Goal: Complete application form

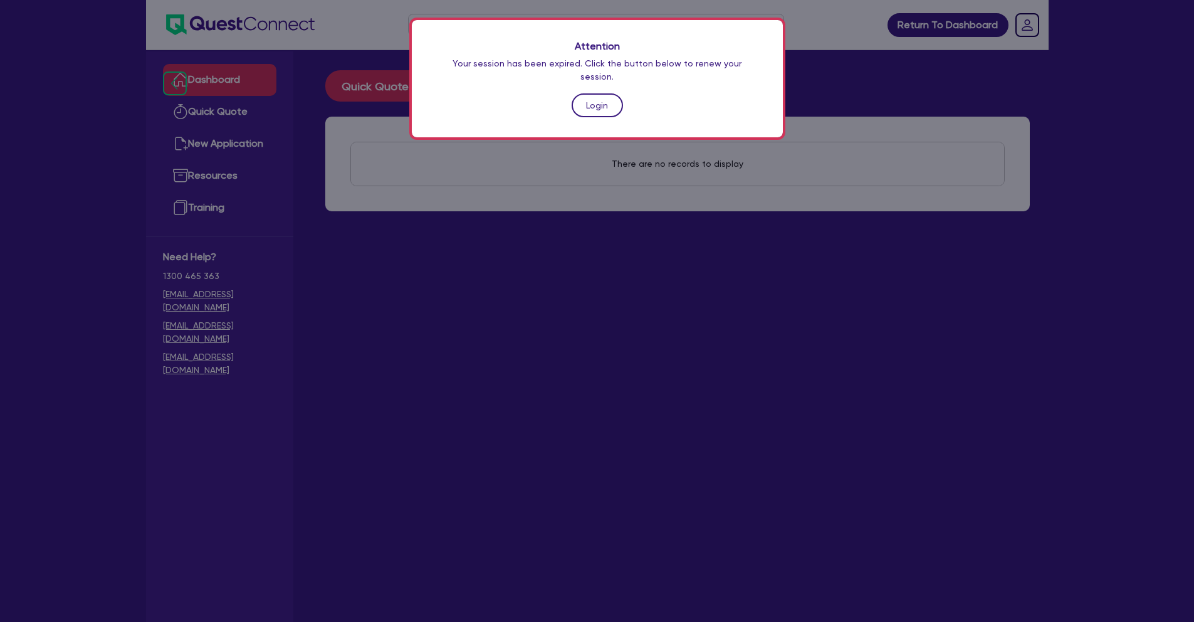
click at [614, 97] on link "Login" at bounding box center [597, 105] width 51 height 24
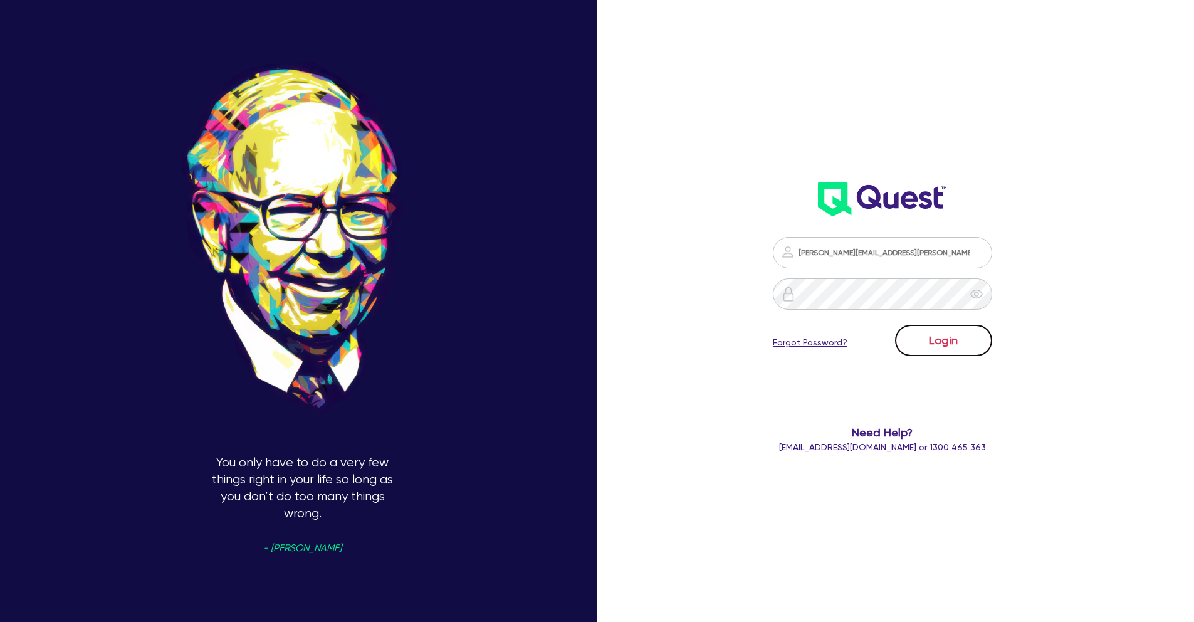
click at [978, 347] on button "Login" at bounding box center [943, 340] width 97 height 31
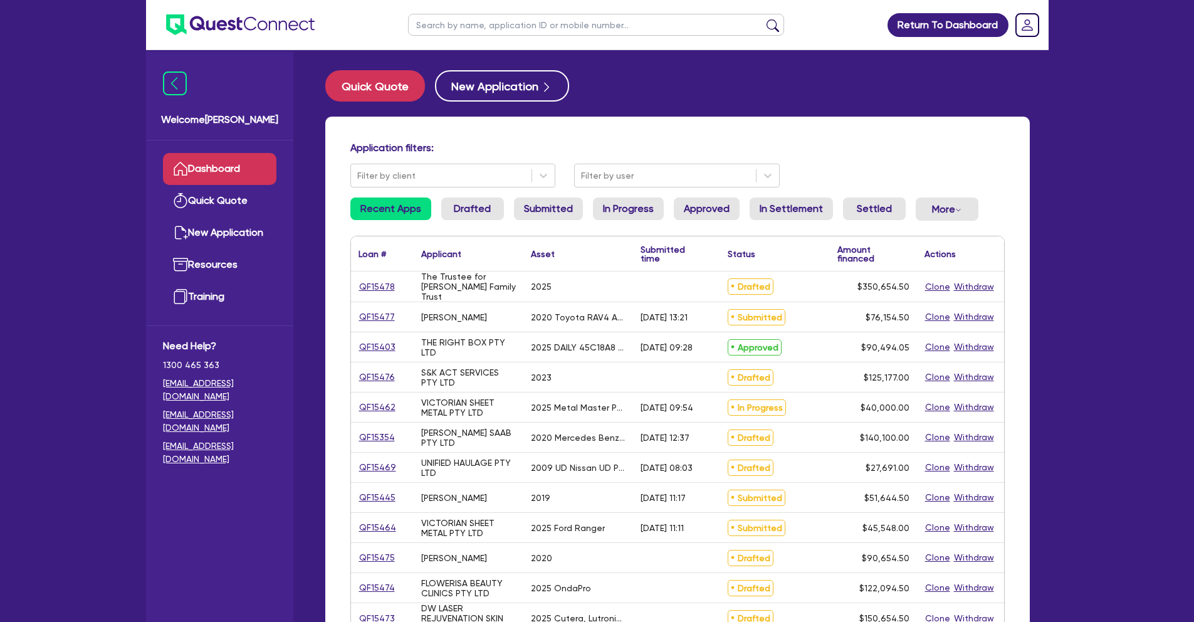
click at [484, 26] on input "text" at bounding box center [596, 25] width 376 height 22
type input "hb trans"
click at [763, 19] on button "submit" at bounding box center [773, 28] width 20 height 18
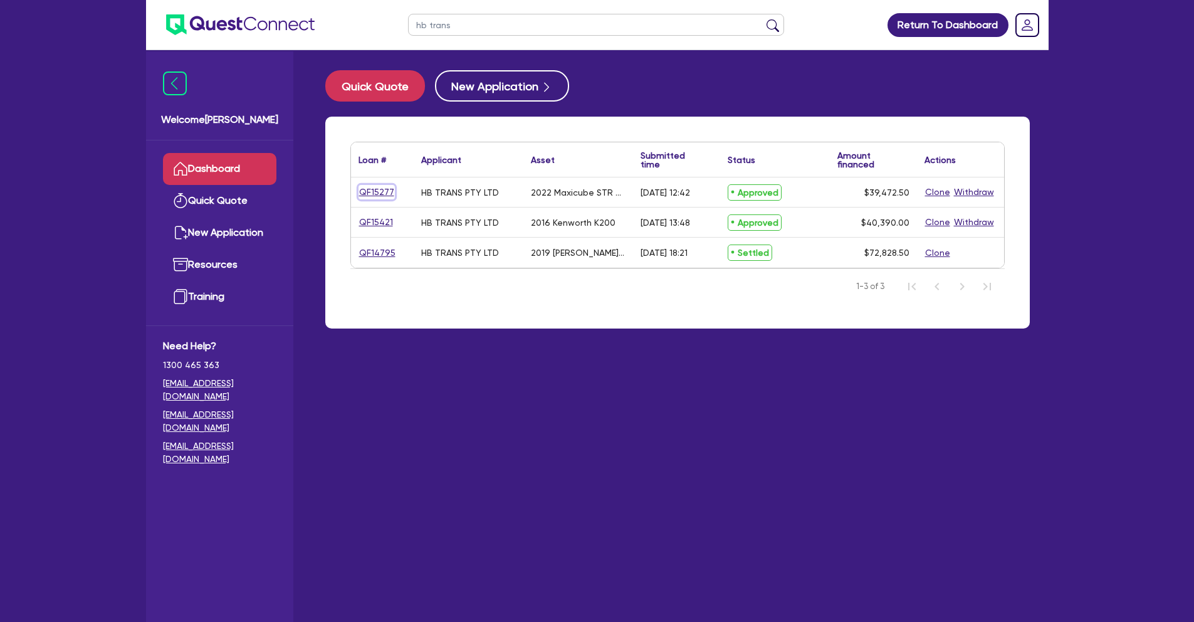
click at [384, 191] on link "QF15277" at bounding box center [377, 192] width 36 height 14
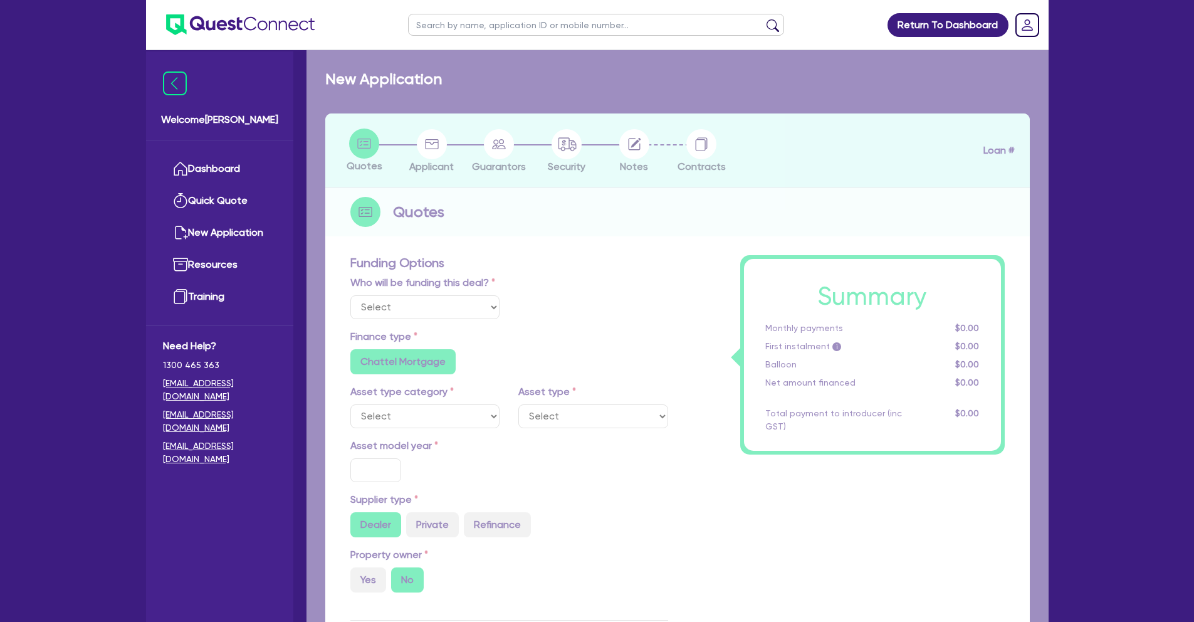
select select "Quest Finance - Own Book"
select select "PRIMARY_ASSETS"
type input "2022"
radio input "true"
type input "39,472.5"
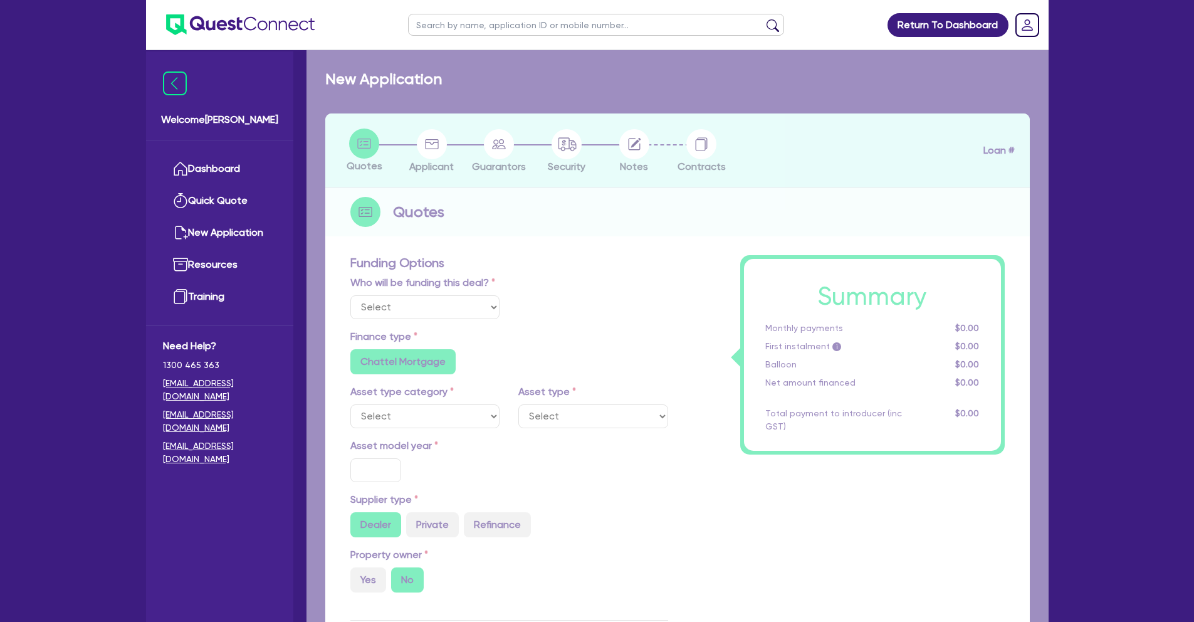
type input "5"
type input "1,973.63"
type input "17.95"
radio input "false"
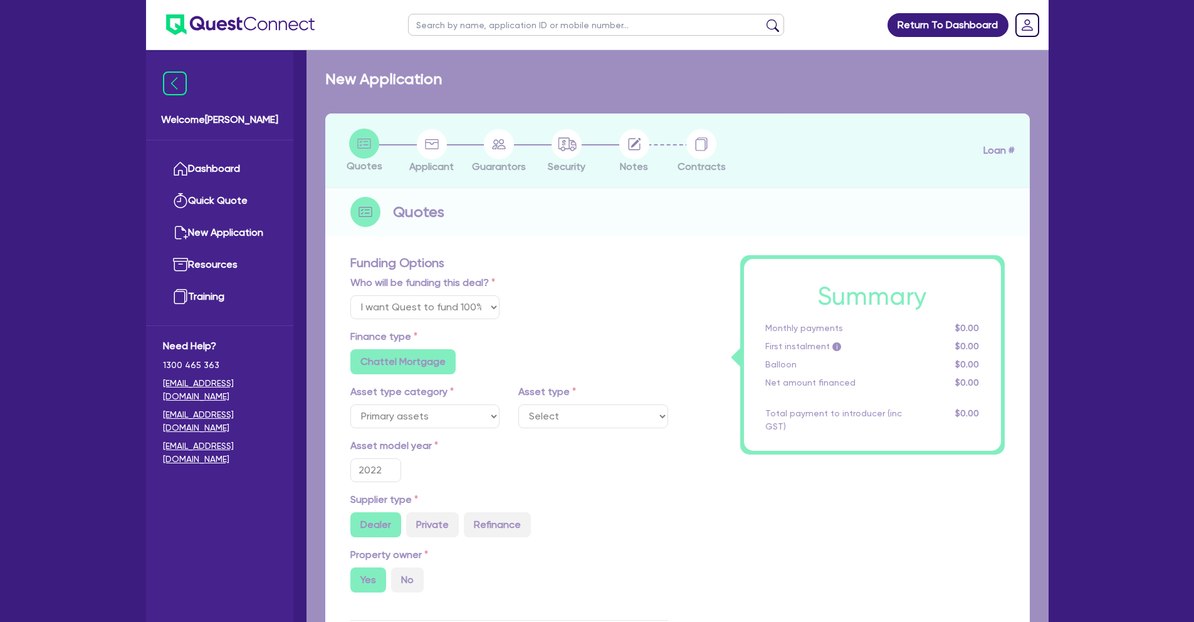
select select "TRAILERS"
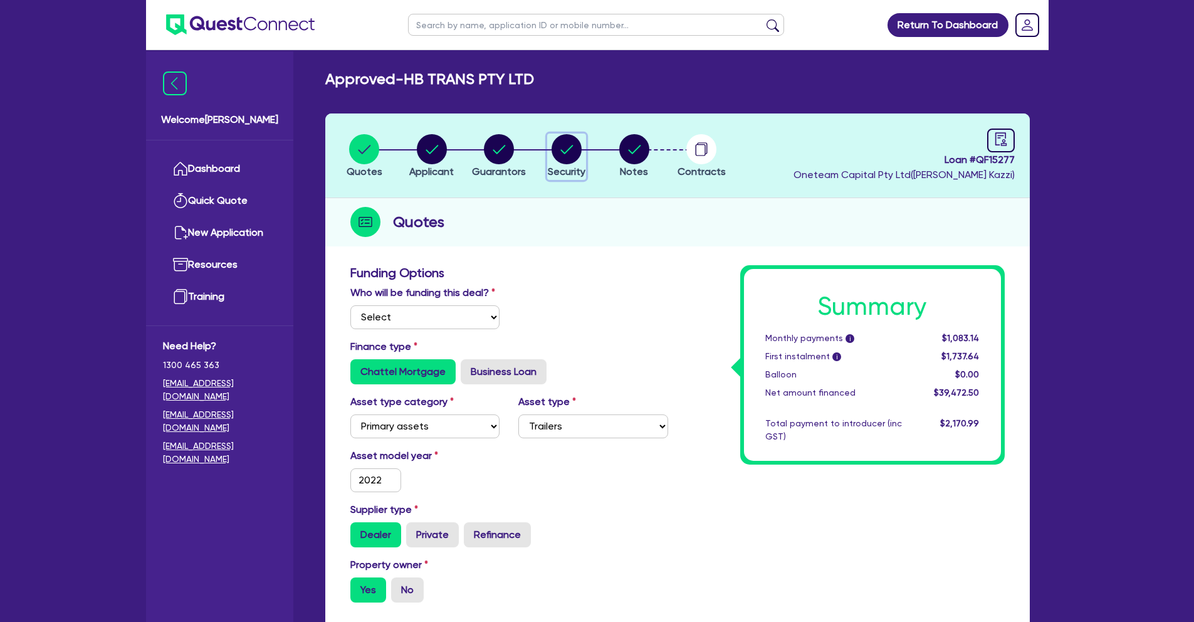
click at [578, 152] on circle "button" at bounding box center [567, 149] width 30 height 30
select select "PRIMARY_ASSETS"
select select "TRAILERS"
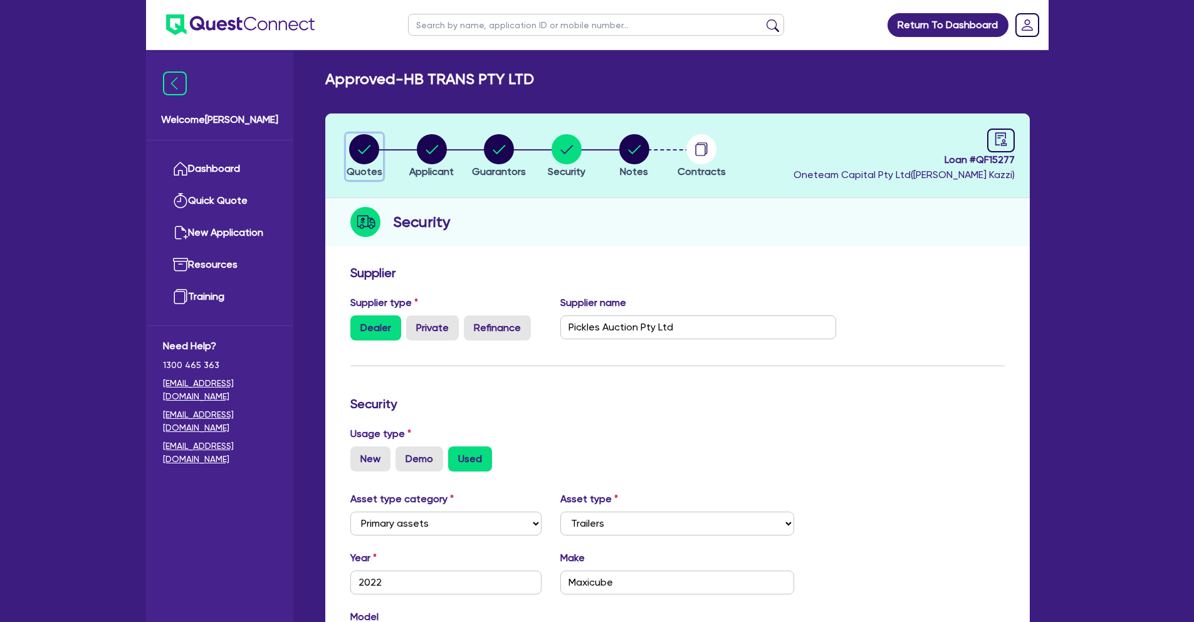
click at [368, 155] on circle "button" at bounding box center [364, 149] width 30 height 30
select select "Quest Finance - Own Book"
select select "PRIMARY_ASSETS"
select select "TRAILERS"
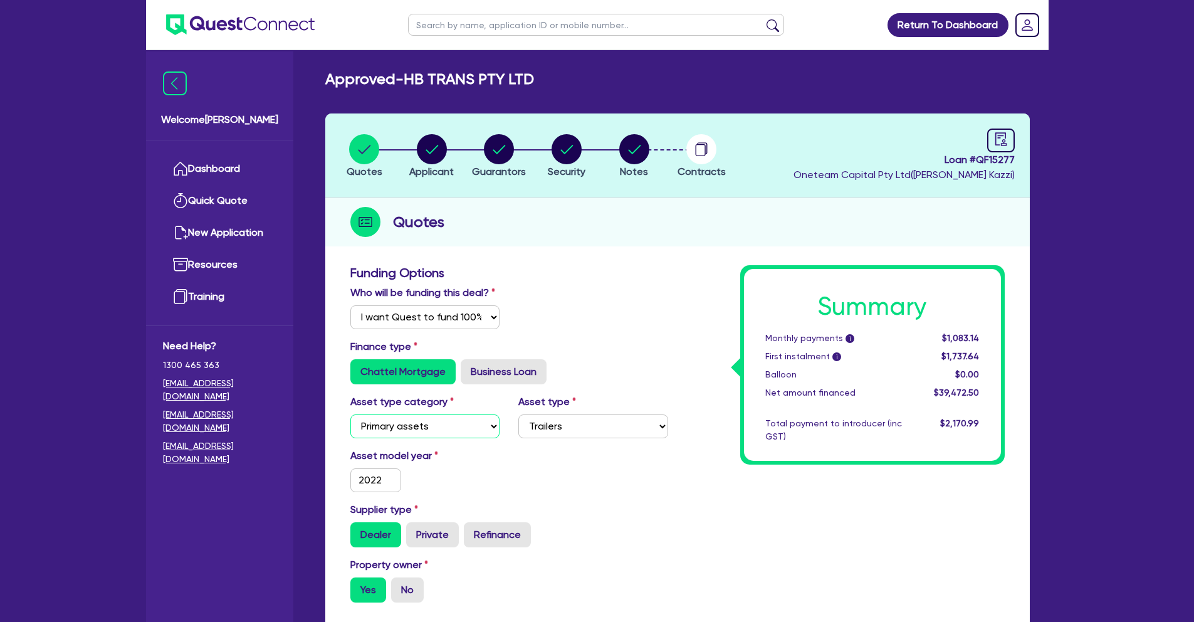
click at [452, 430] on select "Select Cars and light trucks Primary assets Secondary assets Tertiary assets" at bounding box center [425, 426] width 150 height 24
click at [576, 152] on circle "button" at bounding box center [567, 149] width 30 height 30
select select "PRIMARY_ASSETS"
select select "TRAILERS"
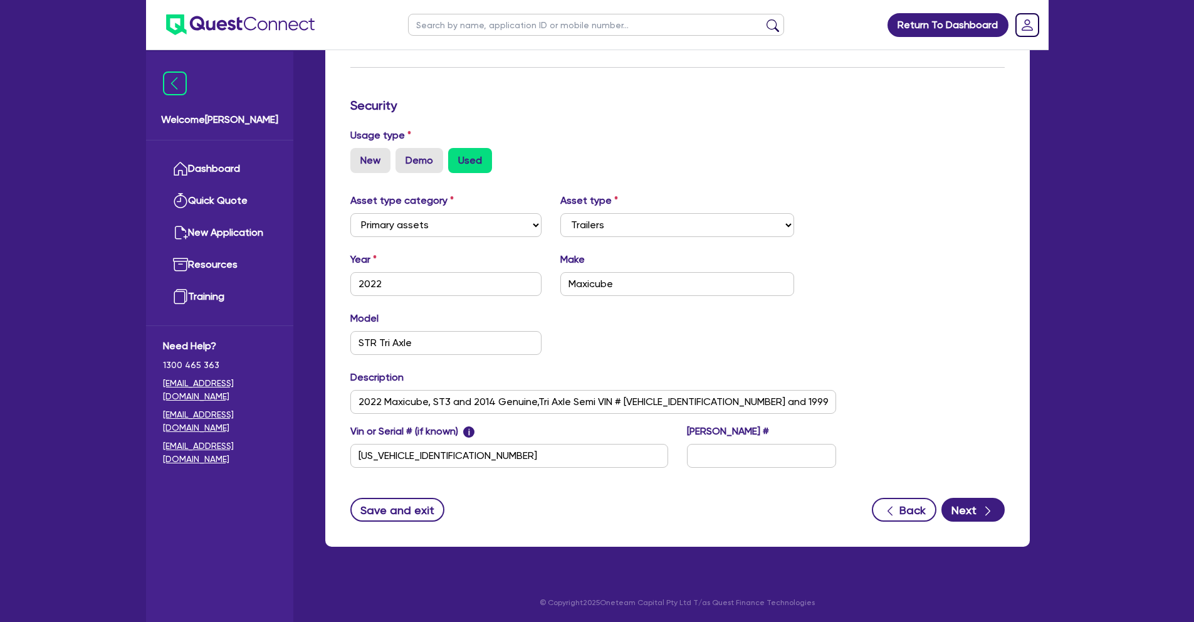
scroll to position [299, 0]
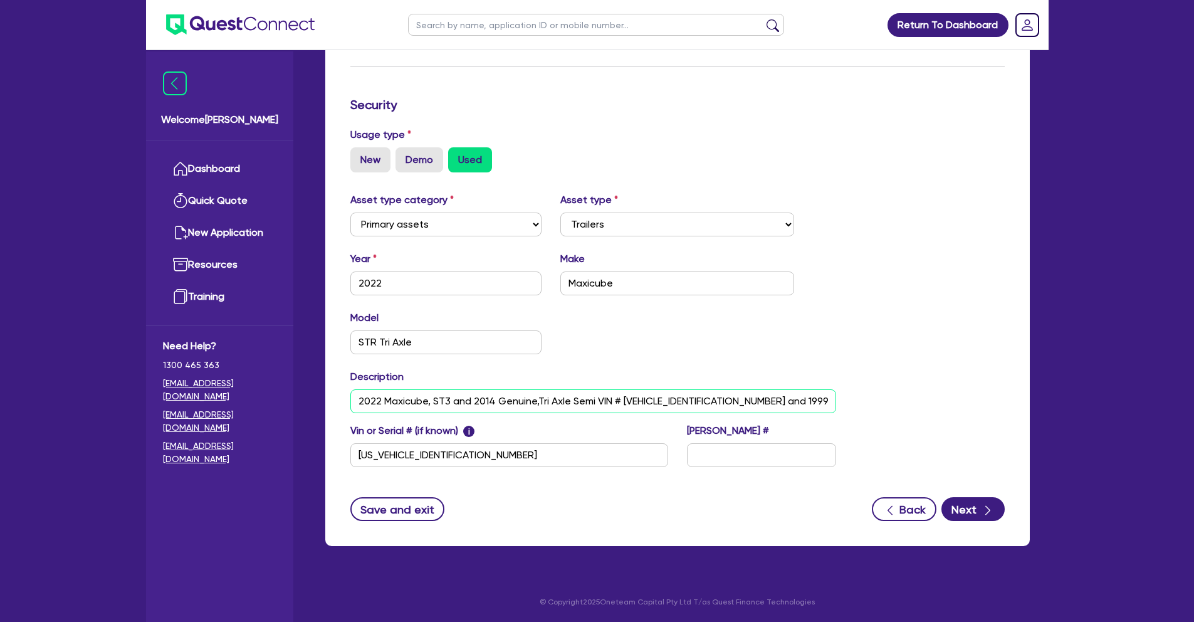
click at [426, 402] on input "2022 Maxicube, ST3 and 2014 Genuine,Tri Axle Semi VIN # [VEHICLE_IDENTIFICATION…" at bounding box center [593, 401] width 486 height 24
click at [472, 399] on input "2022 Maxicube, ST3 and 2014 Genuine,Tri Axle Semi VIN # [VEHICLE_IDENTIFICATION…" at bounding box center [593, 401] width 486 height 24
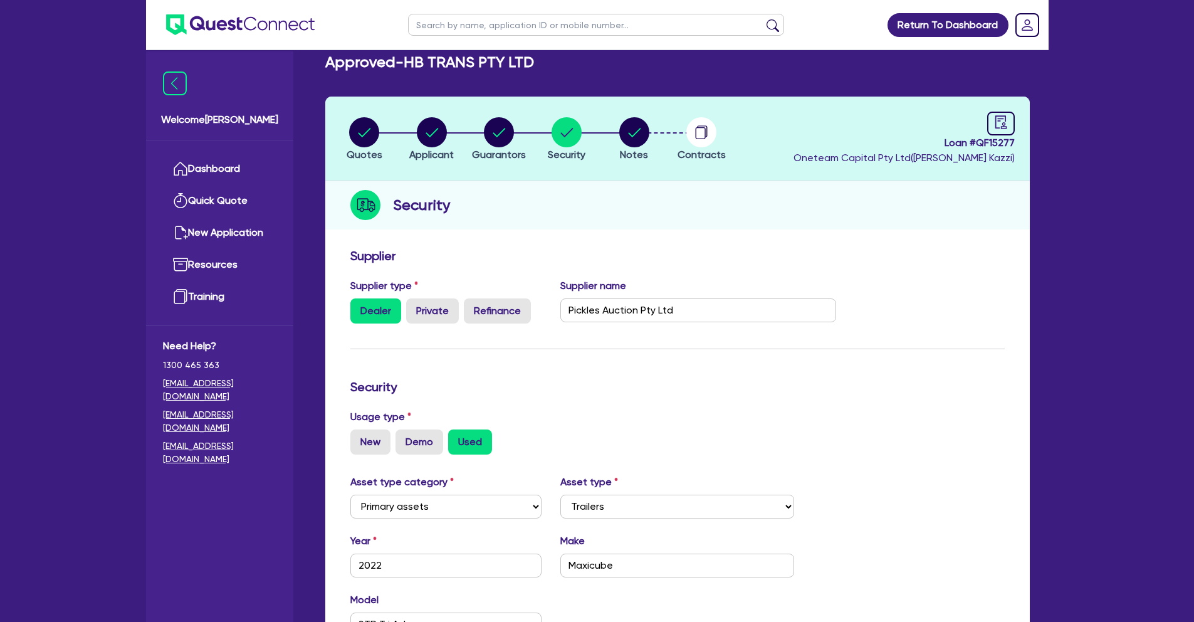
scroll to position [0, 0]
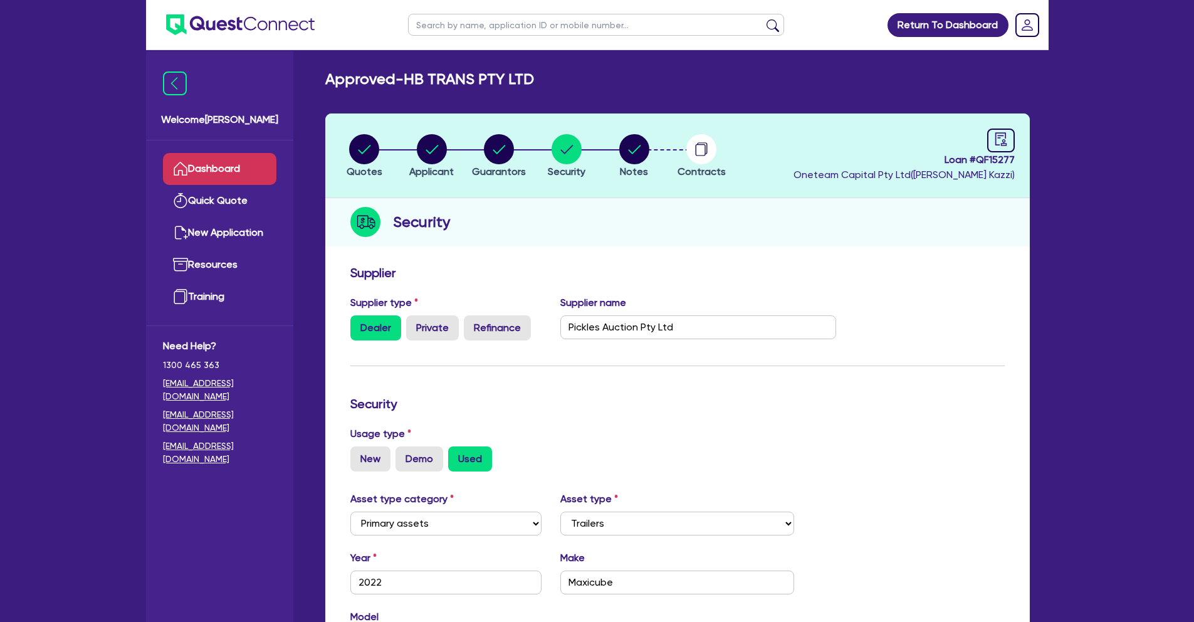
click at [206, 167] on link "Dashboard" at bounding box center [219, 169] width 113 height 32
